Goal: Find specific page/section: Find specific page/section

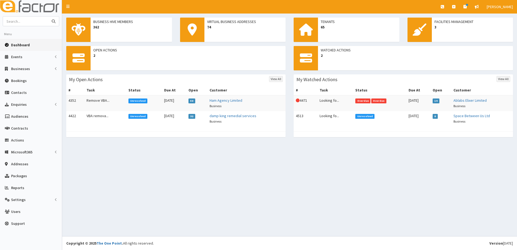
click at [24, 21] on input "text" at bounding box center [25, 20] width 45 height 9
type input "lk account"
click at [48, 16] on button "submit" at bounding box center [53, 20] width 11 height 9
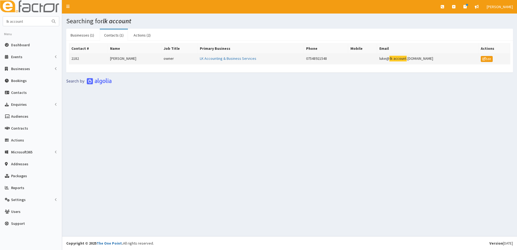
click at [78, 58] on td "2182" at bounding box center [88, 59] width 39 height 11
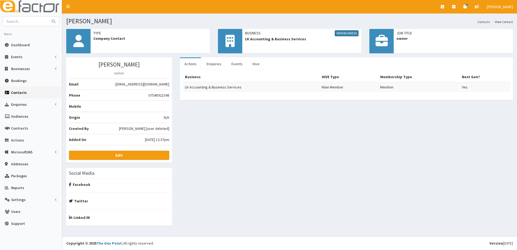
click at [345, 34] on link "View Business" at bounding box center [347, 33] width 24 height 6
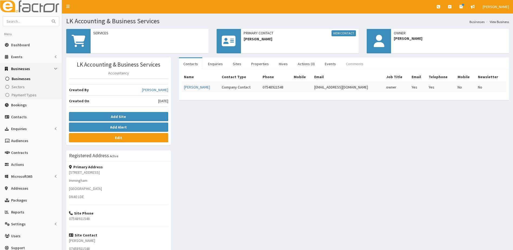
click at [355, 64] on link "Comments" at bounding box center [354, 63] width 26 height 11
